Goal: Information Seeking & Learning: Learn about a topic

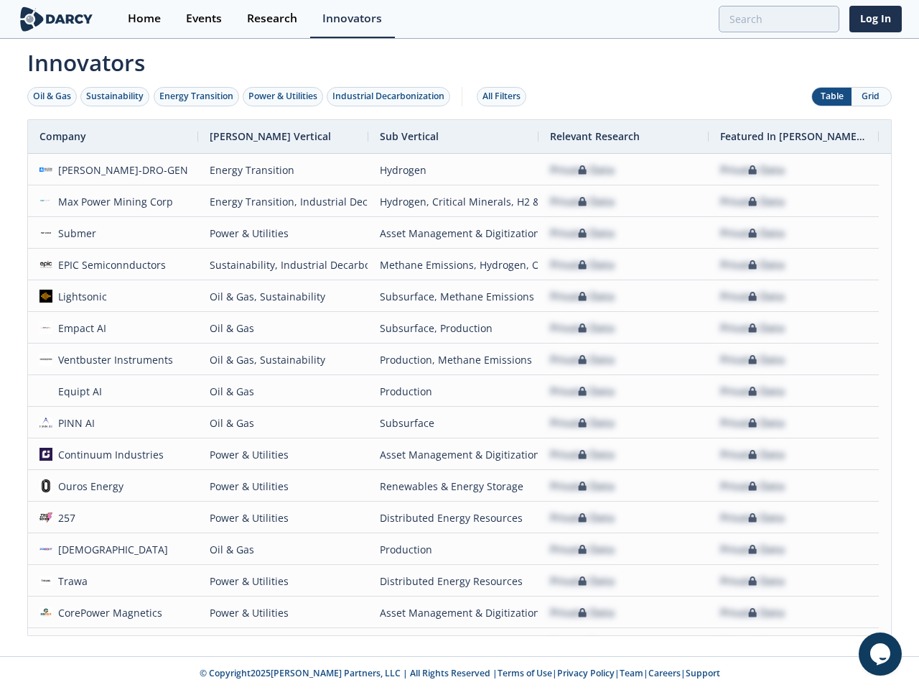
click at [52, 96] on div "Oil & Gas" at bounding box center [52, 96] width 38 height 13
click at [116, 96] on div "Sustainability" at bounding box center [114, 96] width 57 height 13
click at [197, 96] on div "Energy Transition" at bounding box center [196, 96] width 74 height 13
click at [284, 96] on div "Power & Utilities" at bounding box center [283, 96] width 69 height 13
click at [391, 96] on div "Industrial Decarbonization" at bounding box center [389, 96] width 112 height 13
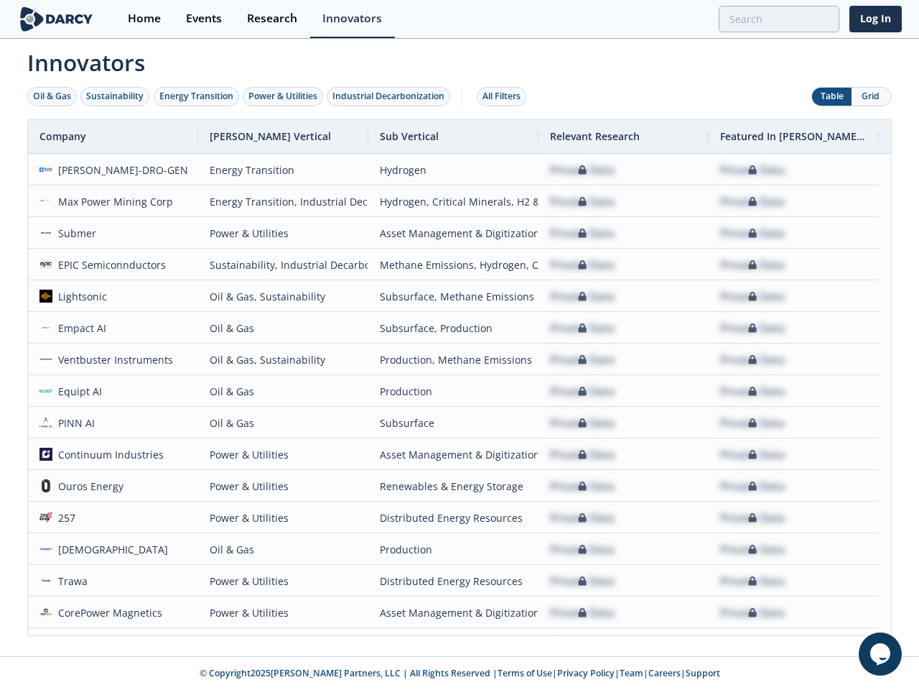
click at [506, 96] on div "All Filters" at bounding box center [502, 96] width 38 height 13
